Goal: Task Accomplishment & Management: Manage account settings

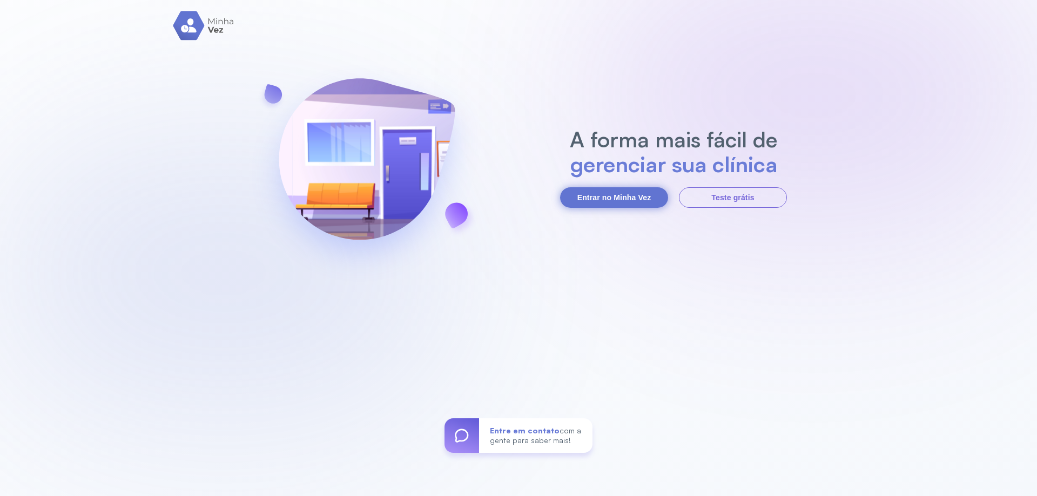
click at [629, 198] on button "Entrar no Minha Vez" at bounding box center [614, 197] width 108 height 21
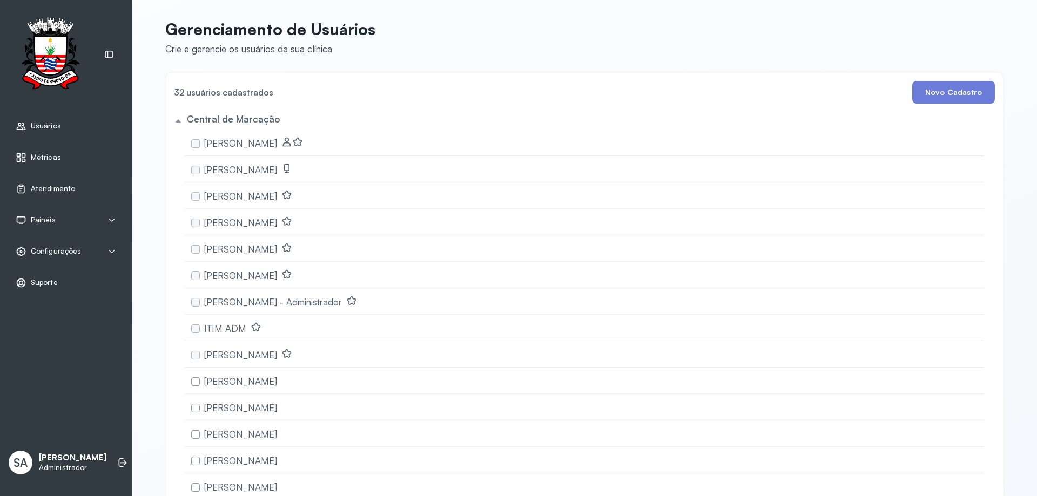
click at [51, 189] on span "Atendimento" at bounding box center [53, 188] width 44 height 9
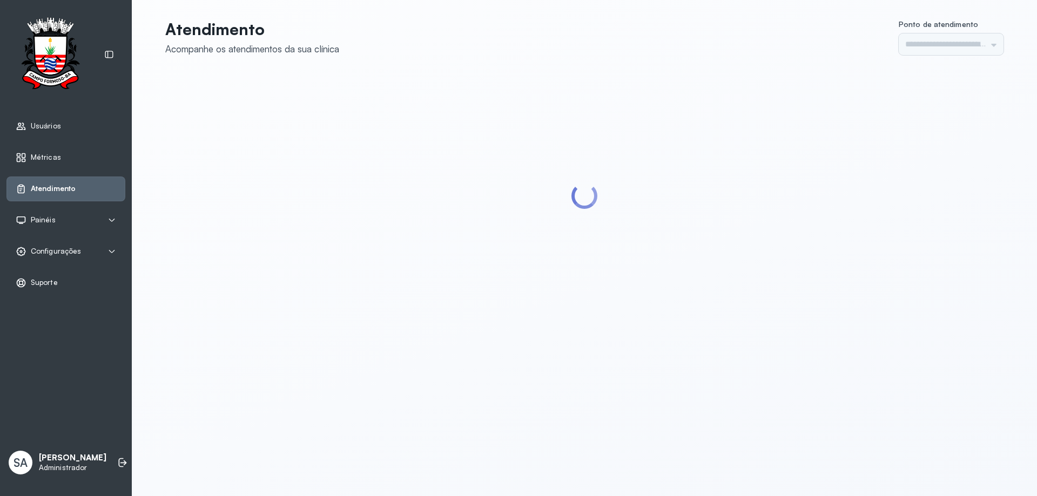
type input "******"
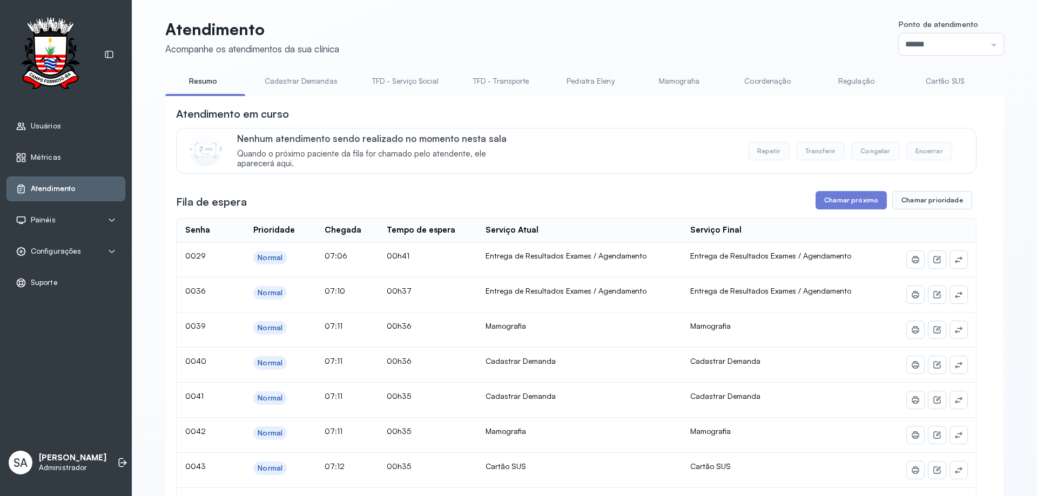
click at [759, 81] on link "Coordenação" at bounding box center [768, 81] width 76 height 18
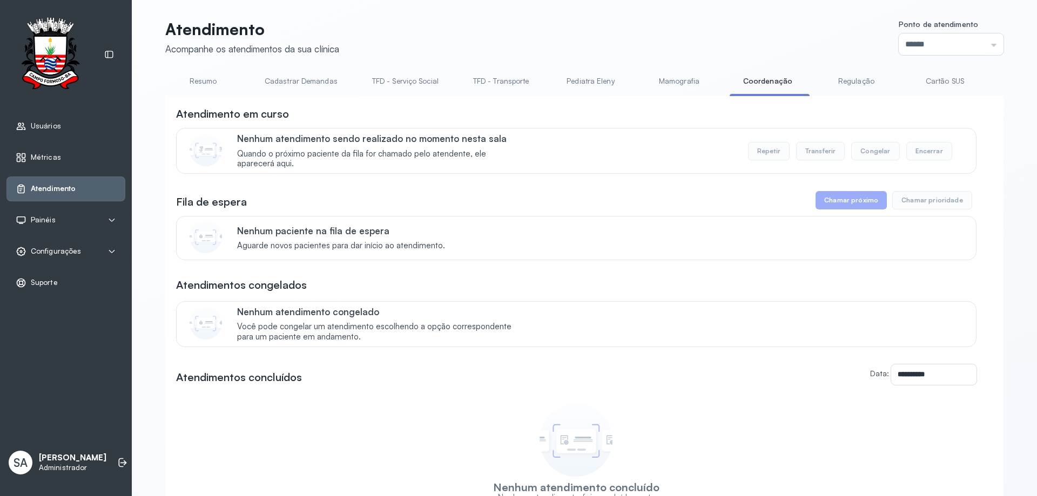
click at [51, 250] on span "Configurações" at bounding box center [56, 251] width 50 height 9
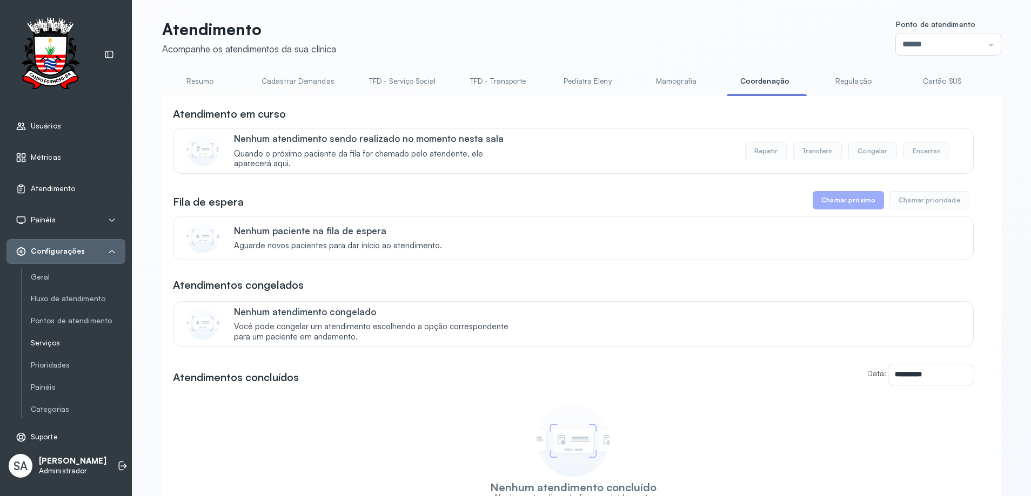
click at [49, 345] on link "Serviços" at bounding box center [78, 343] width 95 height 9
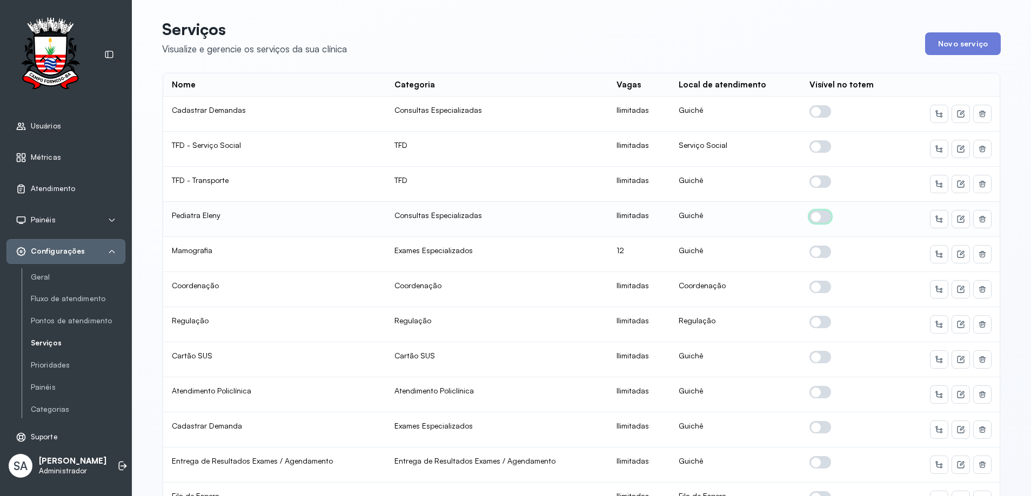
click at [818, 221] on span at bounding box center [820, 217] width 22 height 12
